Goal: Task Accomplishment & Management: Manage account settings

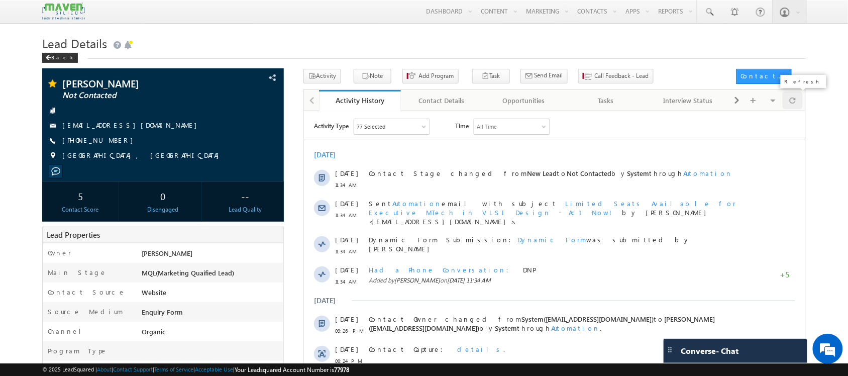
click at [784, 102] on div at bounding box center [793, 100] width 20 height 18
click at [799, 99] on div at bounding box center [793, 100] width 20 height 18
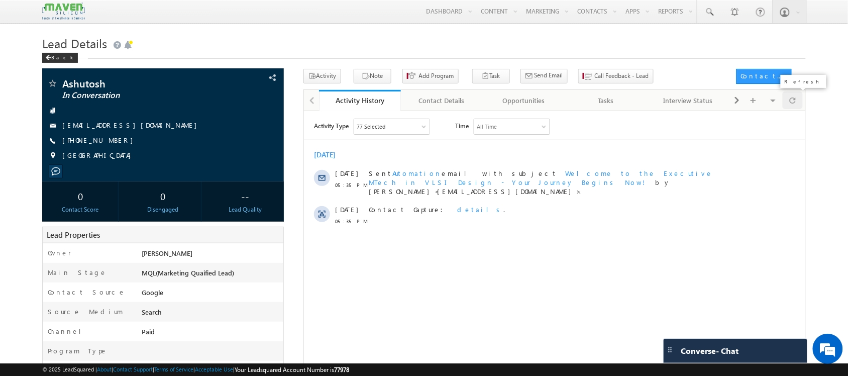
click at [789, 106] on div at bounding box center [793, 100] width 20 height 18
